Goal: Transaction & Acquisition: Book appointment/travel/reservation

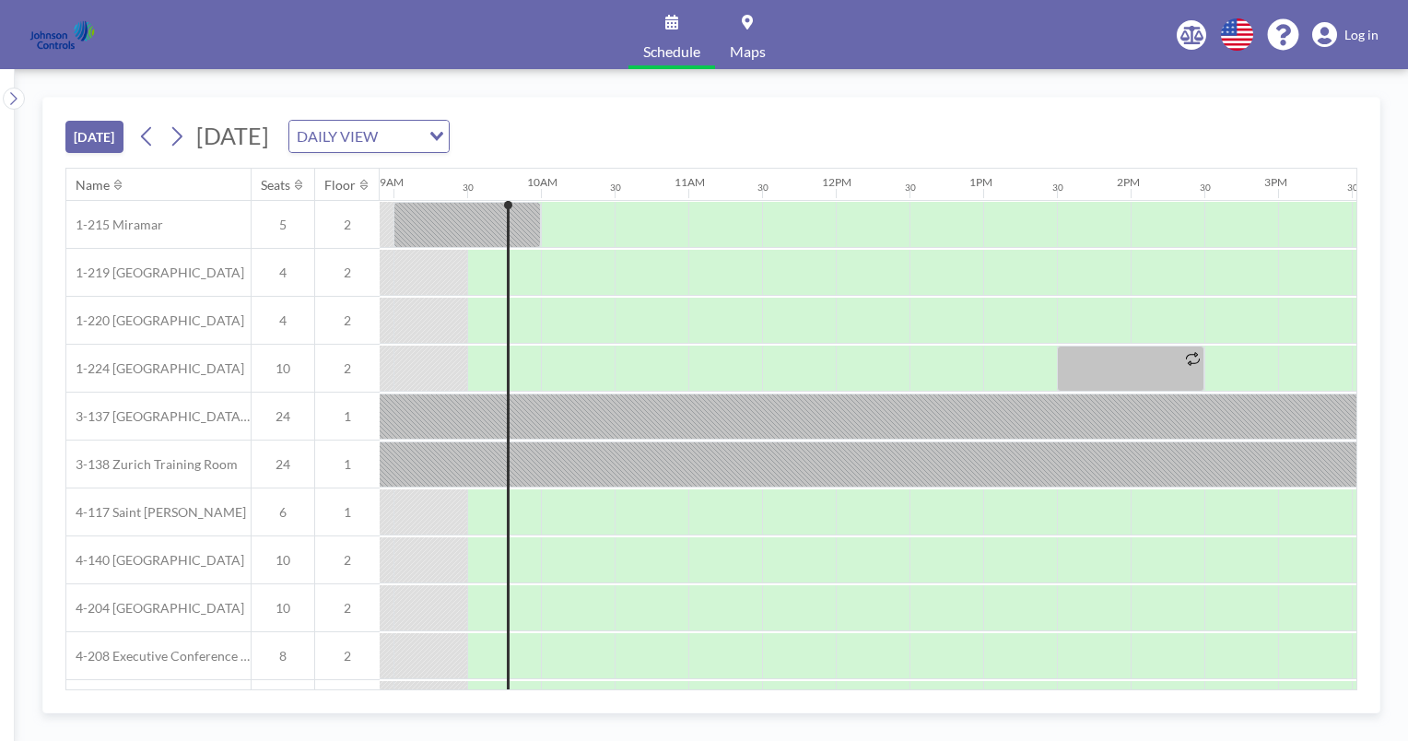
scroll to position [0, 1327]
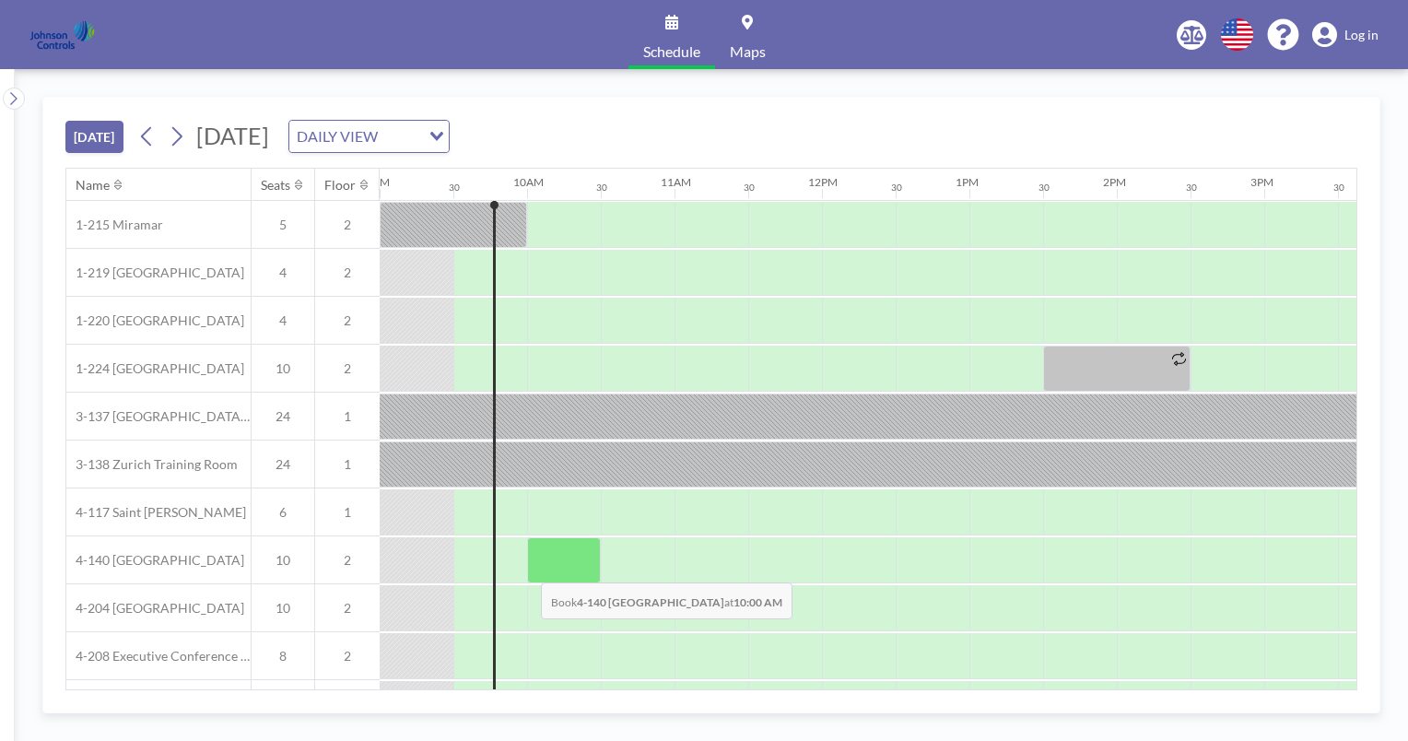
drag, startPoint x: 526, startPoint y: 581, endPoint x: 526, endPoint y: 568, distance: 12.9
click at [527, 568] on div at bounding box center [564, 560] width 74 height 46
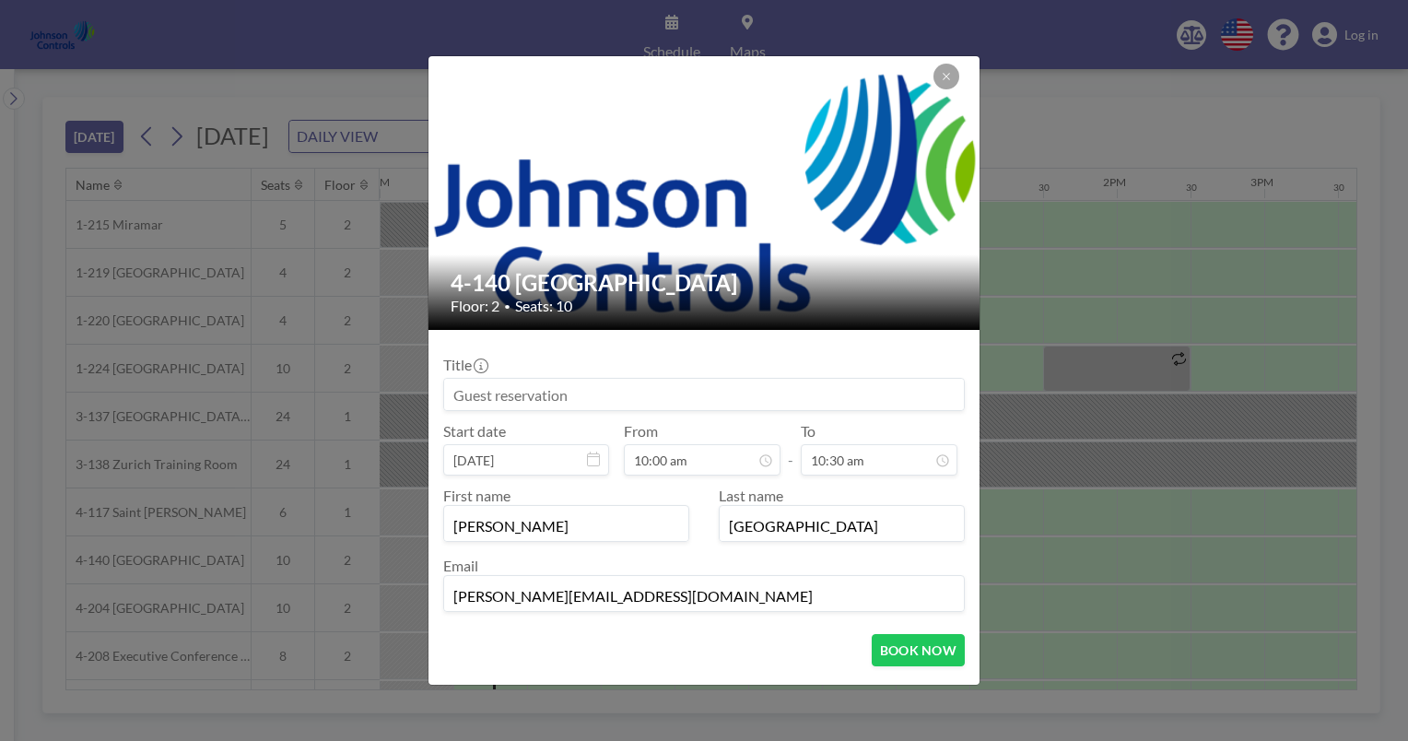
click at [526, 568] on div "Email [PERSON_NAME][EMAIL_ADDRESS][DOMAIN_NAME]" at bounding box center [704, 584] width 522 height 55
click at [496, 396] on input at bounding box center [704, 394] width 520 height 31
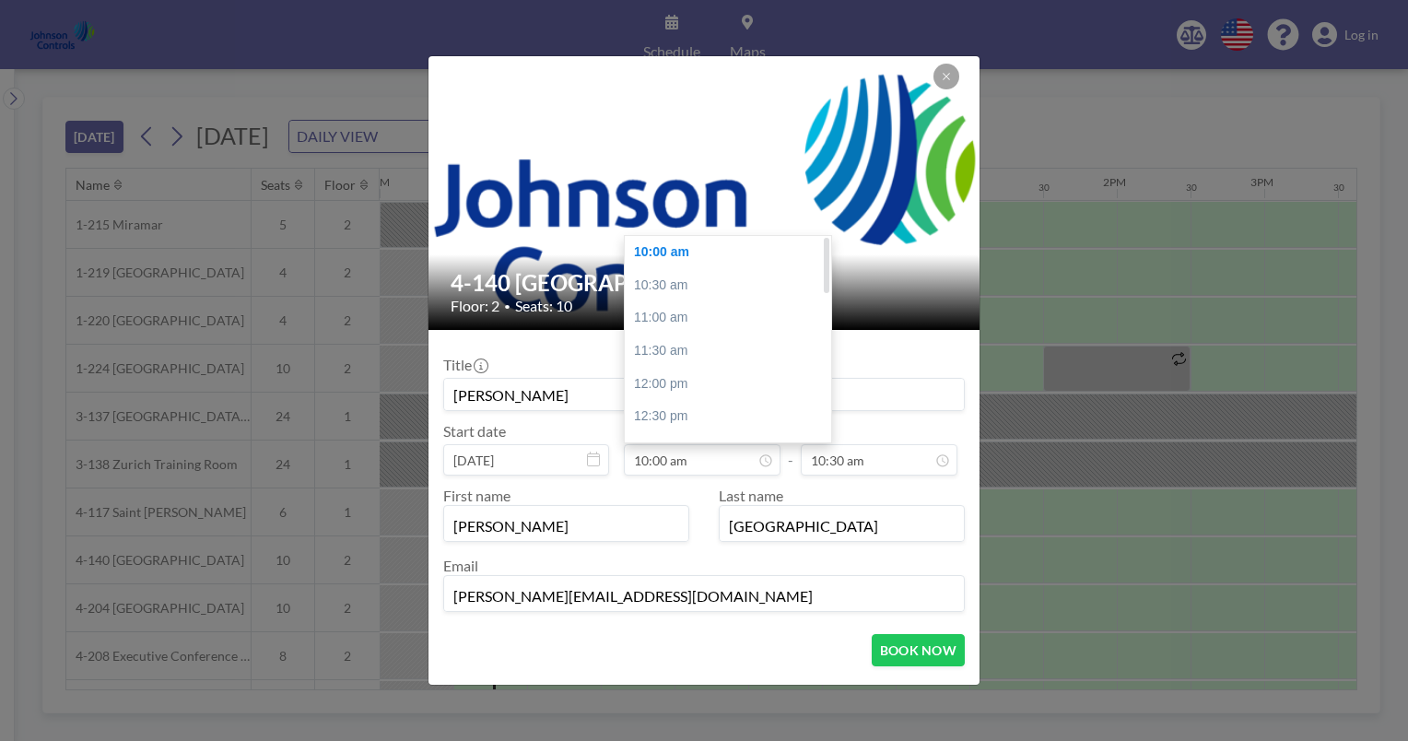
type input "[PERSON_NAME]"
click at [824, 252] on div at bounding box center [827, 265] width 6 height 55
click at [655, 251] on div "10:00 am" at bounding box center [733, 252] width 216 height 33
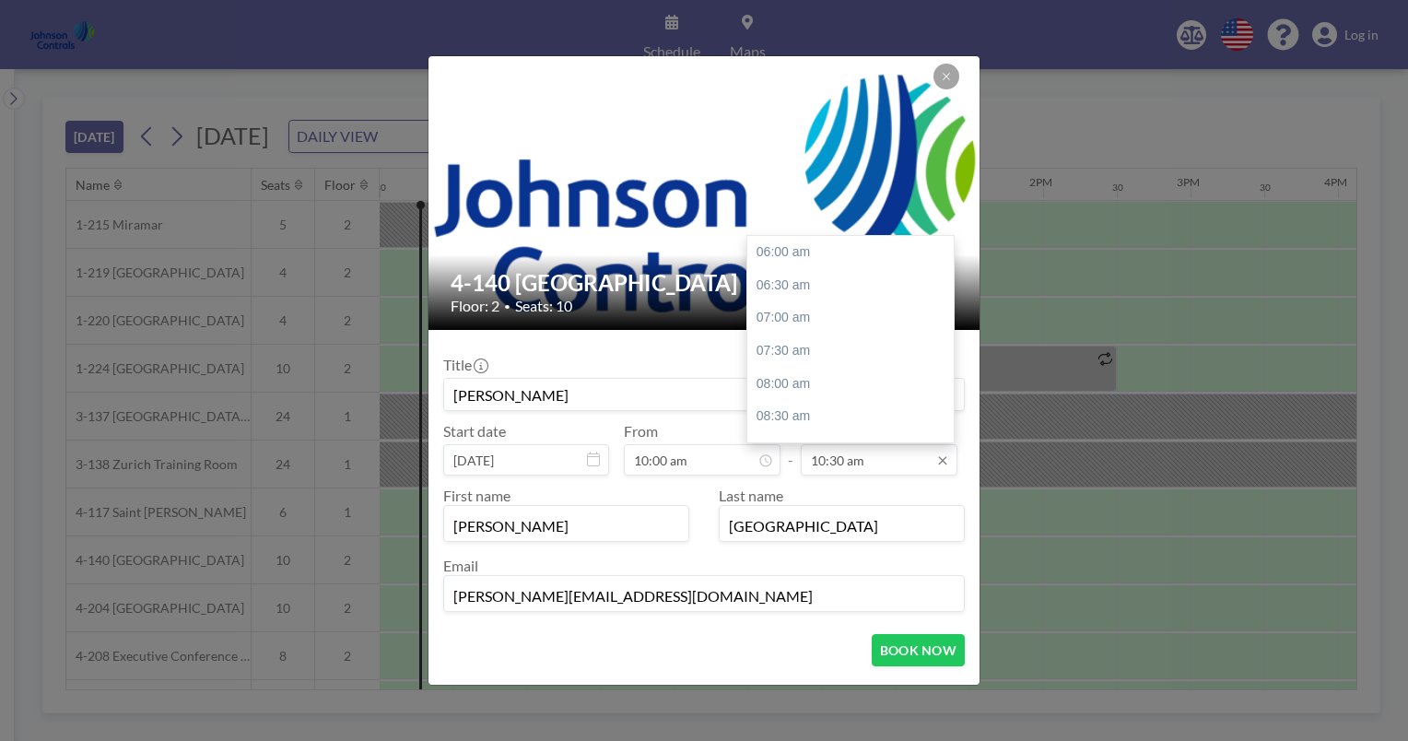
scroll to position [295, 0]
click at [781, 282] on div "11:00 am" at bounding box center [855, 285] width 216 height 33
type input "11:00 am"
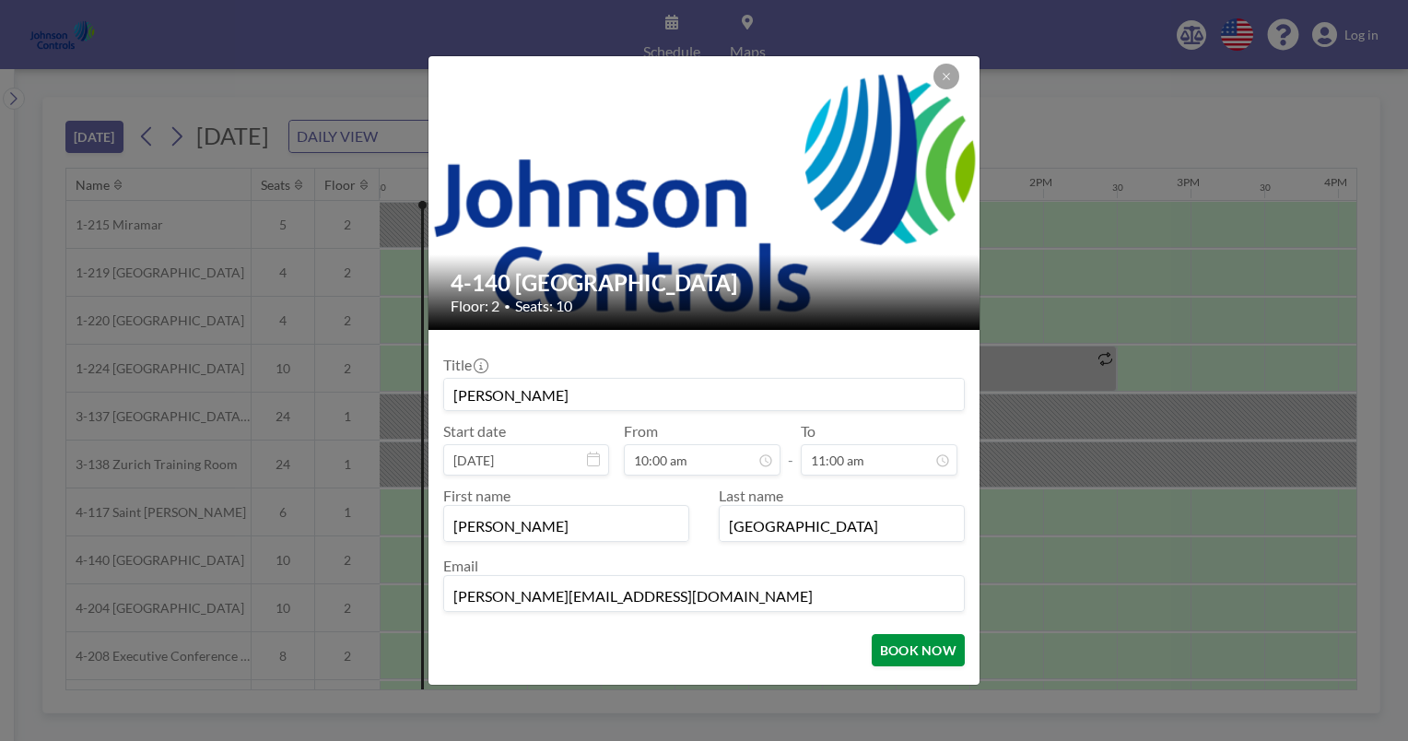
click at [907, 648] on button "BOOK NOW" at bounding box center [918, 650] width 93 height 32
